Goal: Information Seeking & Learning: Learn about a topic

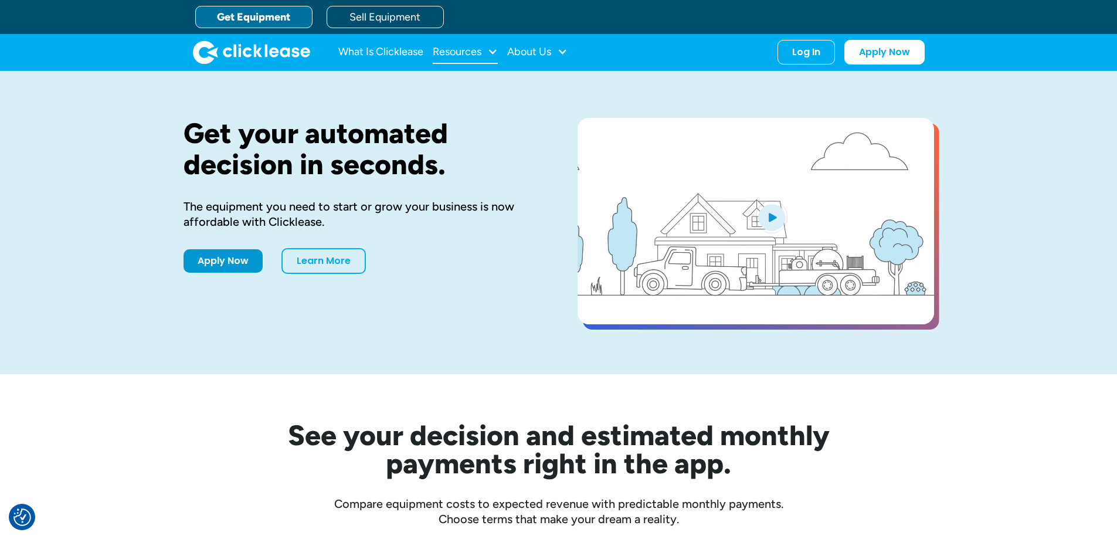
click at [464, 58] on div "Resources" at bounding box center [465, 51] width 65 height 23
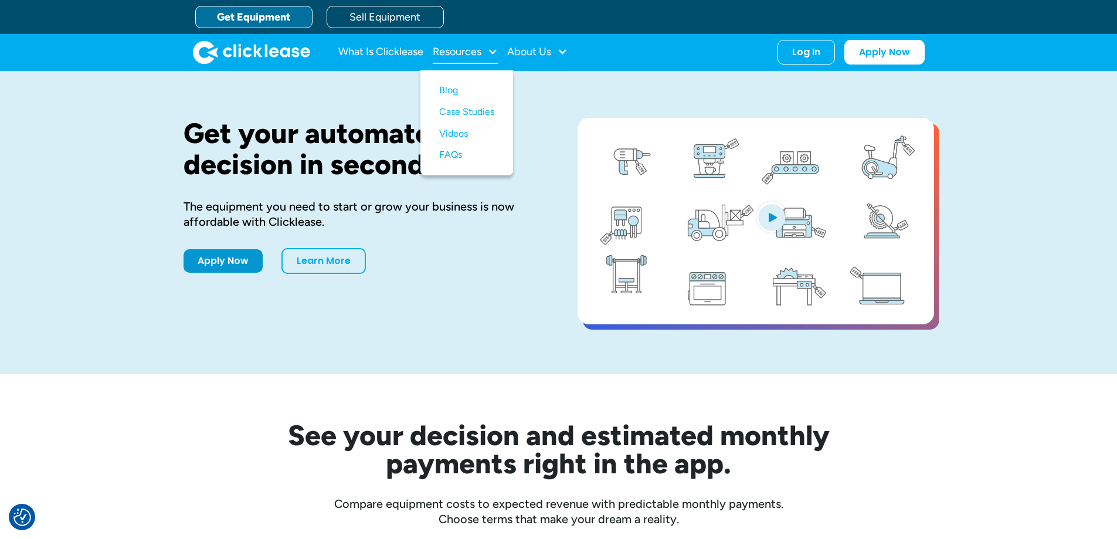
click at [467, 52] on div "Resources" at bounding box center [457, 52] width 49 height 0
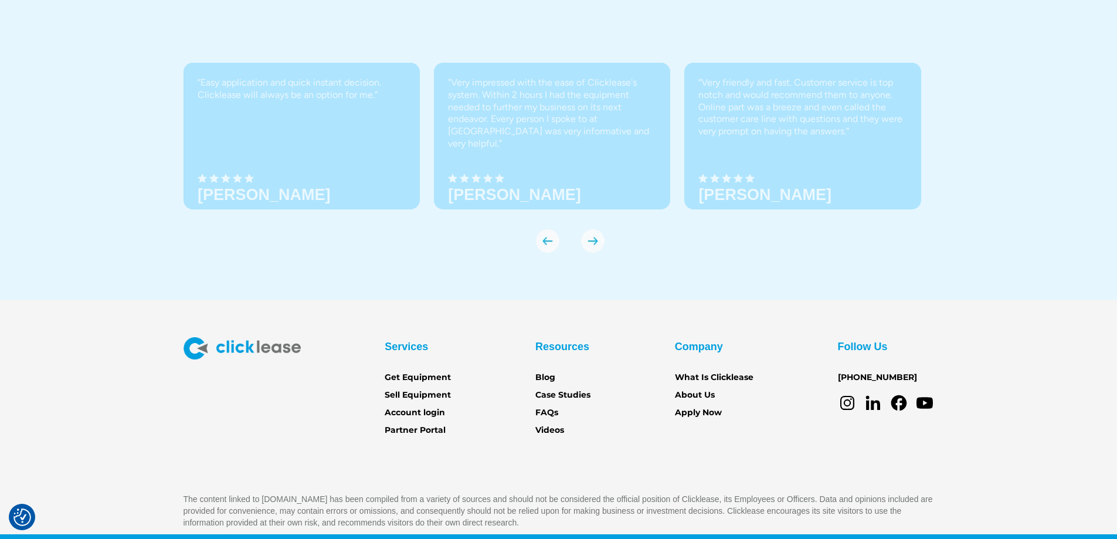
scroll to position [4133, 0]
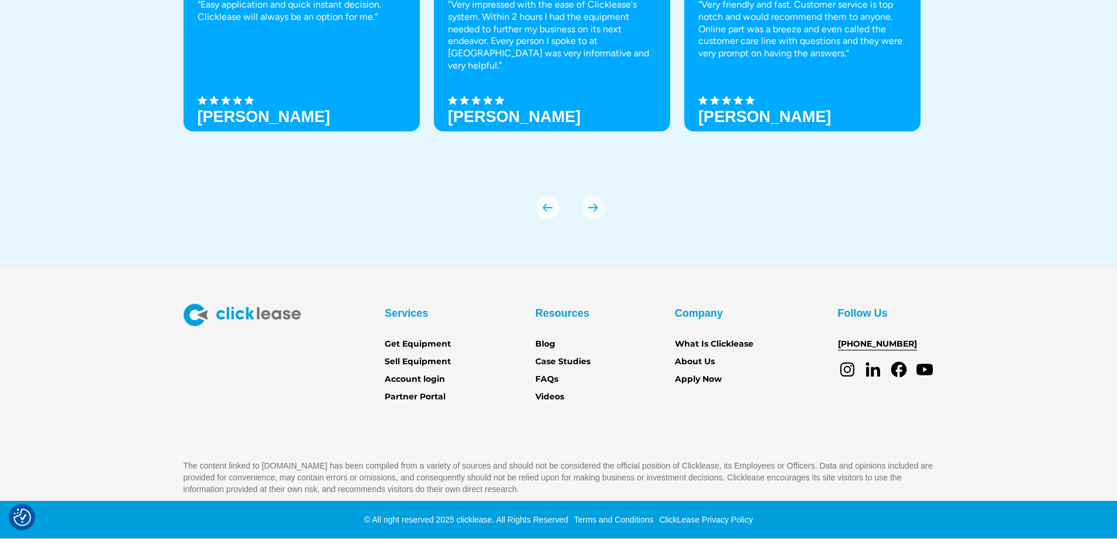
click at [882, 345] on link "[PHONE_NUMBER]" at bounding box center [877, 344] width 79 height 13
click at [544, 379] on link "FAQs" at bounding box center [546, 379] width 23 height 13
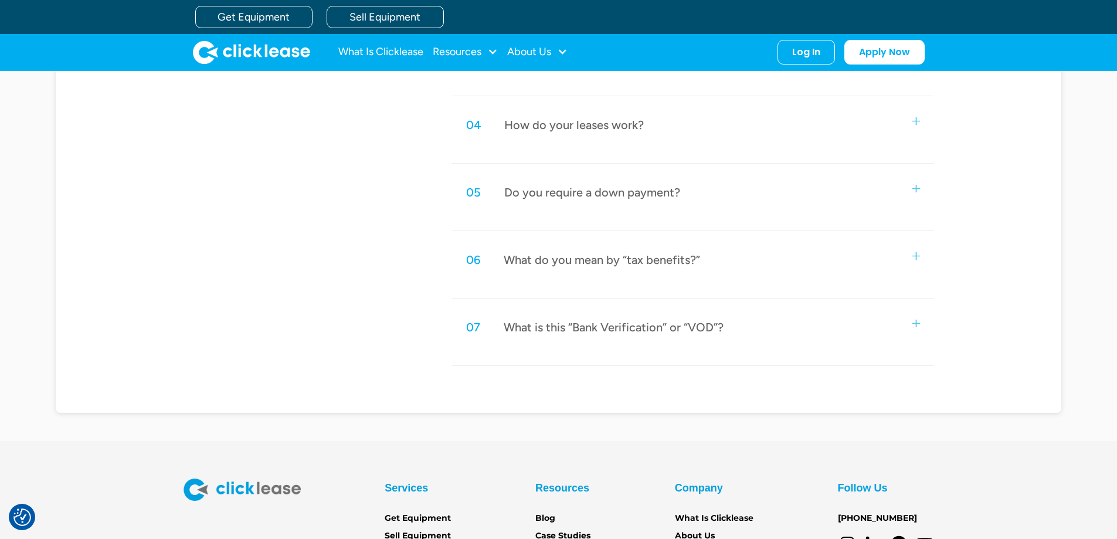
scroll to position [741, 0]
click at [637, 270] on div "06 What do you mean by “tax benefits?”" at bounding box center [692, 260] width 481 height 39
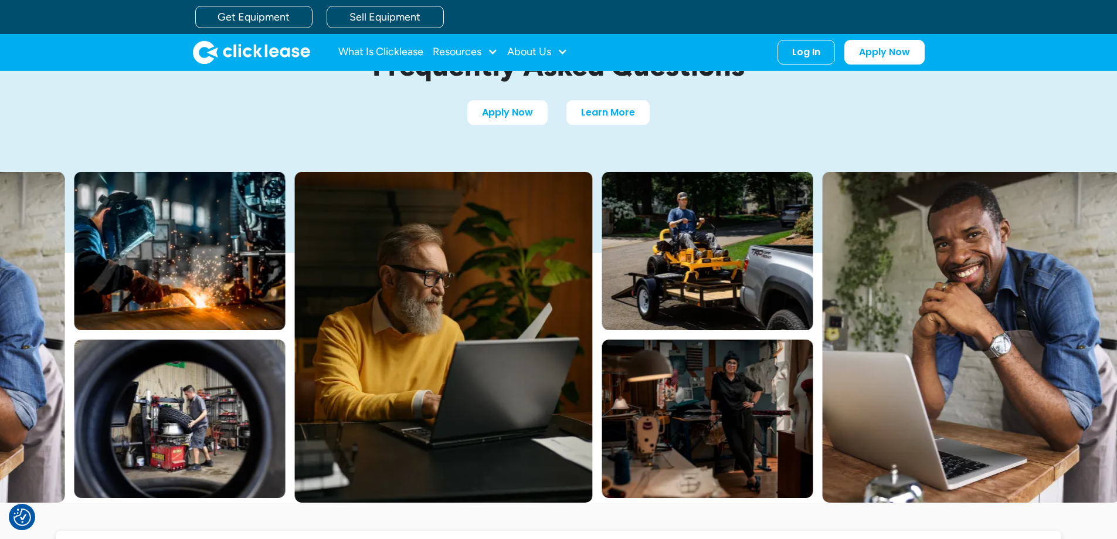
scroll to position [0, 0]
